Goal: Task Accomplishment & Management: Use online tool/utility

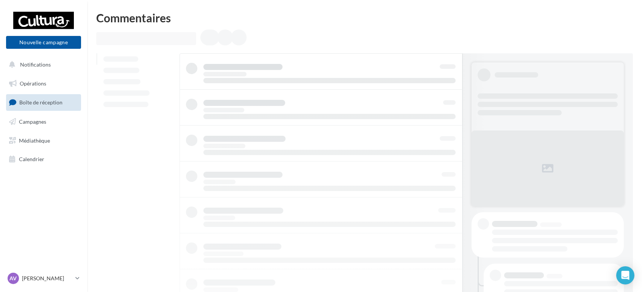
click at [0, 69] on nav "Nouvelle campagne Nouvelle campagne Notifications Opérations Boîte de réception…" at bounding box center [43, 146] width 87 height 292
drag, startPoint x: 142, startPoint y: 146, endPoint x: 143, endPoint y: 142, distance: 3.9
click at [143, 142] on div at bounding box center [364, 234] width 537 height 363
click at [66, 45] on button "Nouvelle campagne" at bounding box center [43, 42] width 75 height 13
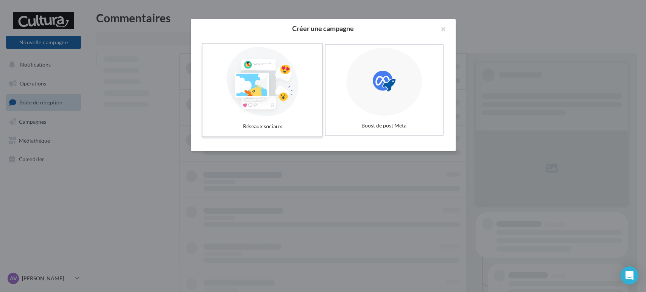
click at [271, 120] on div "Réseaux sociaux" at bounding box center [263, 127] width 114 height 14
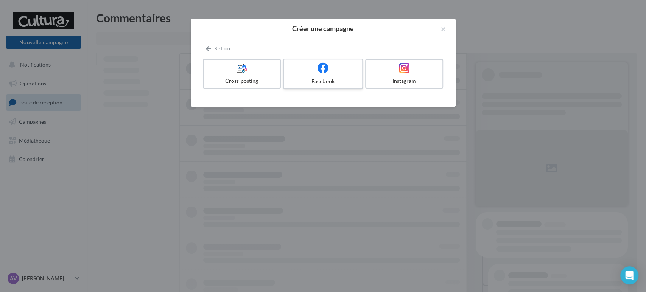
click at [309, 81] on div "Facebook" at bounding box center [323, 81] width 72 height 8
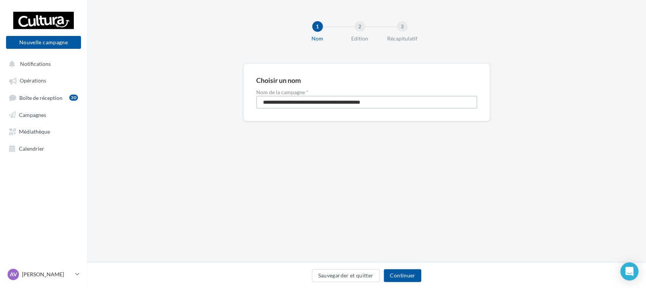
click at [332, 105] on input "**********" at bounding box center [366, 102] width 221 height 13
type input "**********"
click at [410, 271] on button "Continuer" at bounding box center [402, 275] width 37 height 13
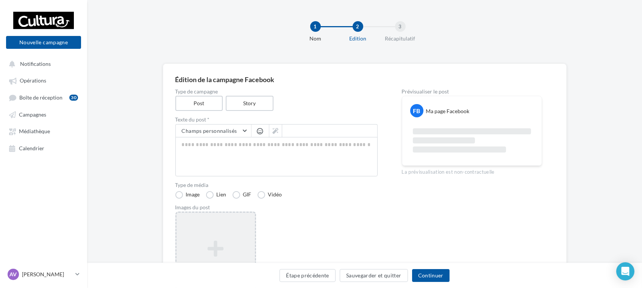
click at [219, 243] on icon at bounding box center [215, 249] width 72 height 18
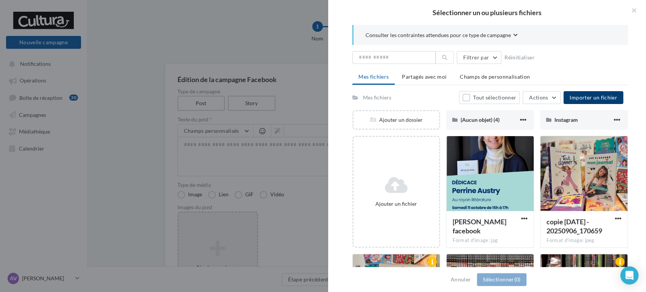
click at [586, 96] on span "Importer un fichier" at bounding box center [594, 97] width 48 height 6
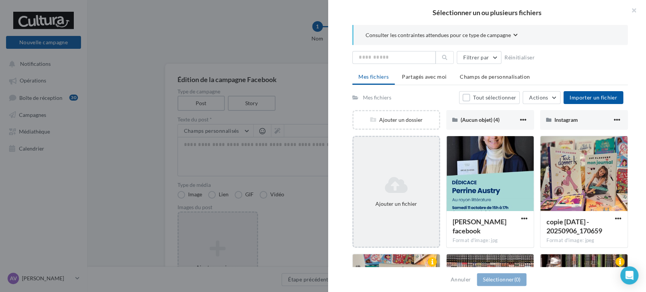
click at [390, 201] on div "Ajouter un fichier" at bounding box center [397, 204] width 80 height 8
click at [392, 187] on icon at bounding box center [397, 185] width 80 height 18
